Goal: Task Accomplishment & Management: Complete application form

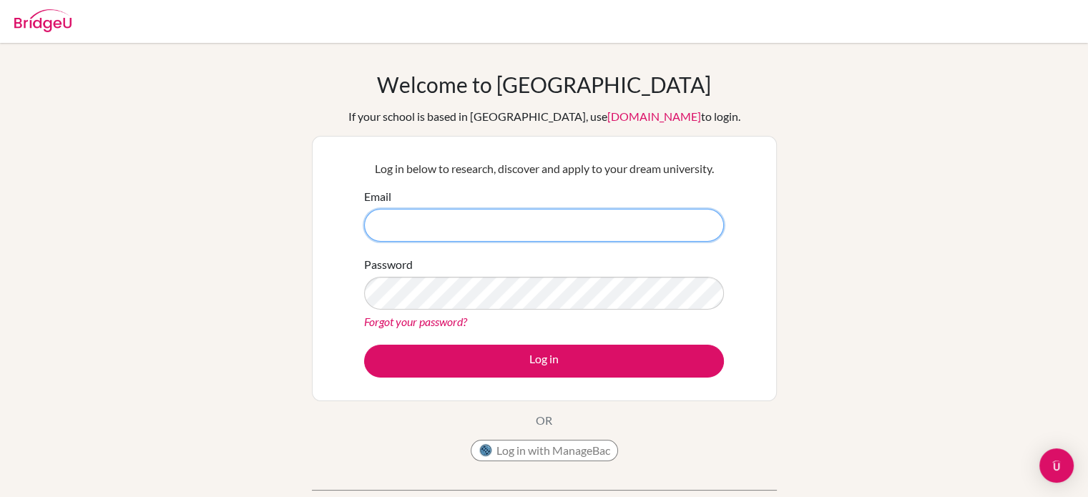
click at [408, 217] on input "Email" at bounding box center [544, 225] width 360 height 33
click at [479, 227] on input "Email" at bounding box center [544, 225] width 360 height 33
click at [396, 224] on input "Email" at bounding box center [544, 225] width 360 height 33
type input "[EMAIL_ADDRESS][DOMAIN_NAME]"
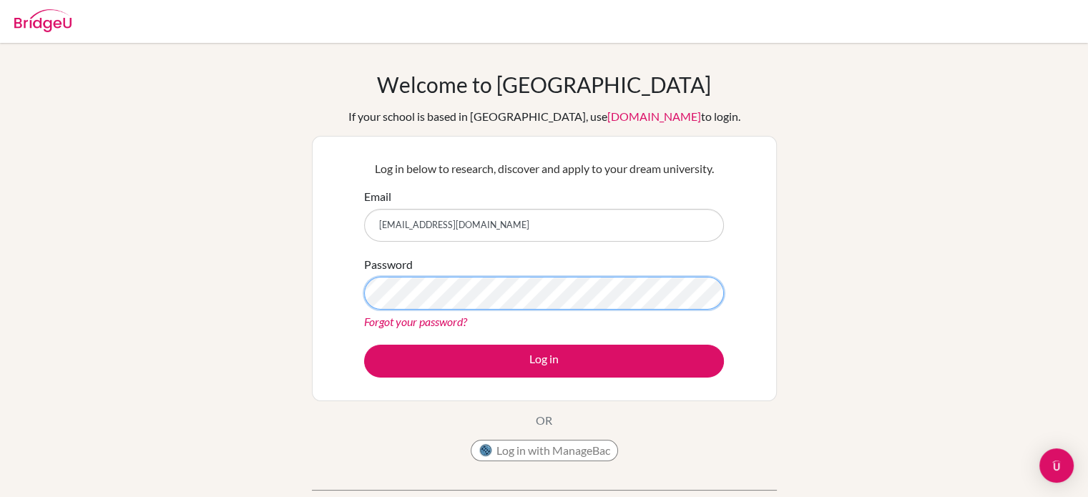
click at [364, 345] on button "Log in" at bounding box center [544, 361] width 360 height 33
